Goal: Task Accomplishment & Management: Manage account settings

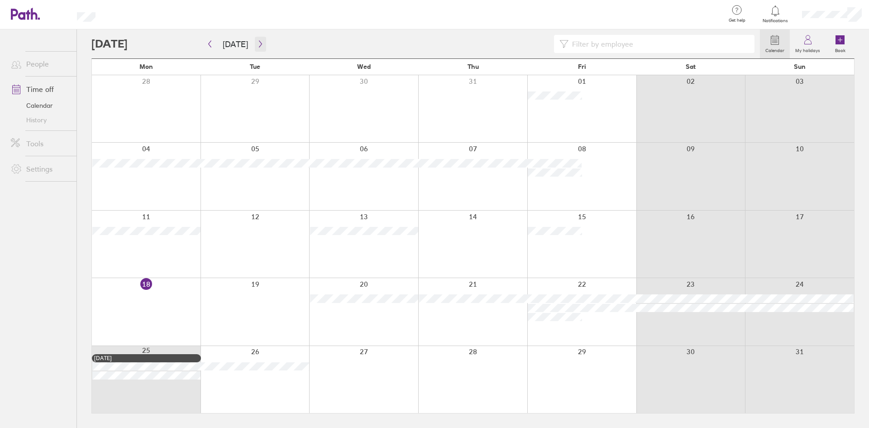
click at [257, 49] on button "button" at bounding box center [260, 44] width 11 height 15
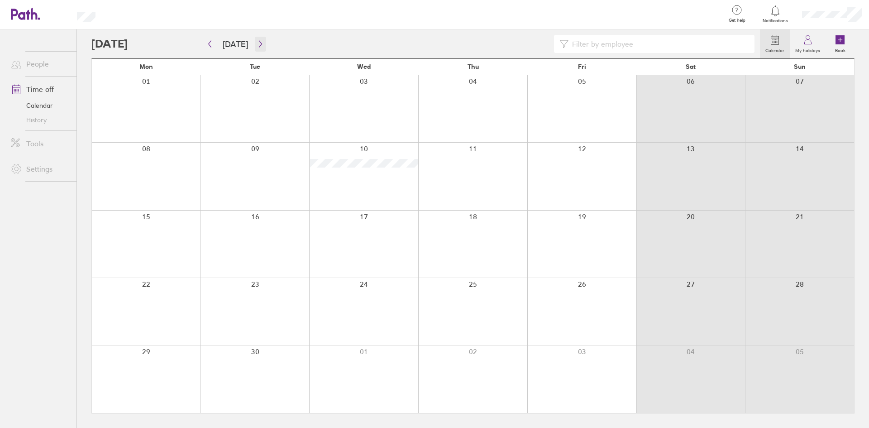
click at [257, 49] on button "button" at bounding box center [260, 44] width 11 height 15
click at [236, 38] on button "[DATE]" at bounding box center [235, 44] width 40 height 15
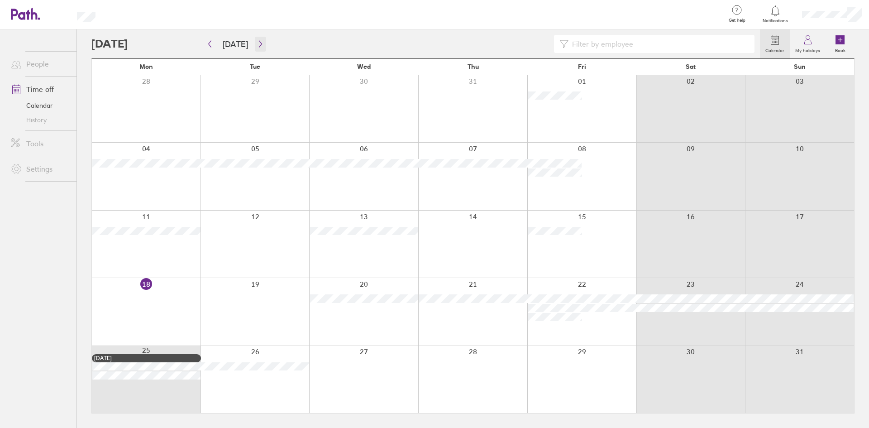
click at [257, 48] on button "button" at bounding box center [260, 44] width 11 height 15
